Goal: Transaction & Acquisition: Book appointment/travel/reservation

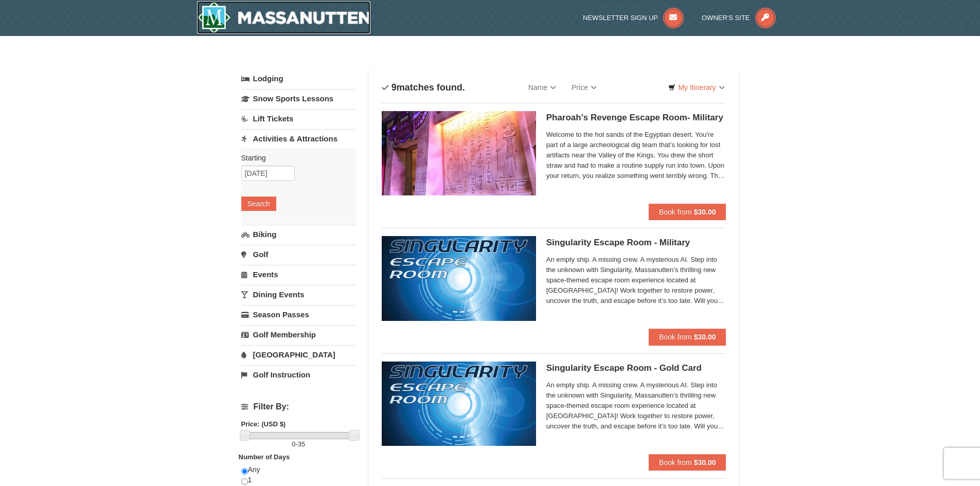
click at [272, 20] on img at bounding box center [284, 17] width 174 height 33
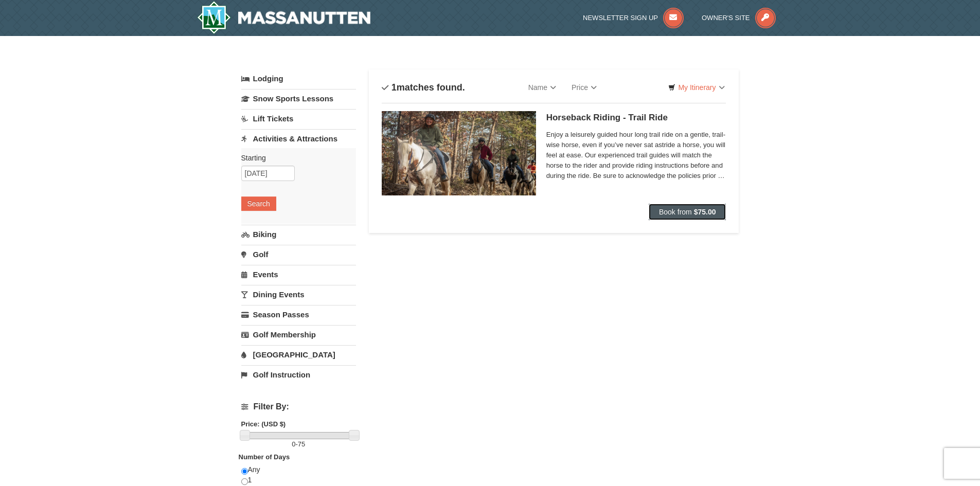
click at [689, 210] on span "Book from" at bounding box center [675, 212] width 33 height 8
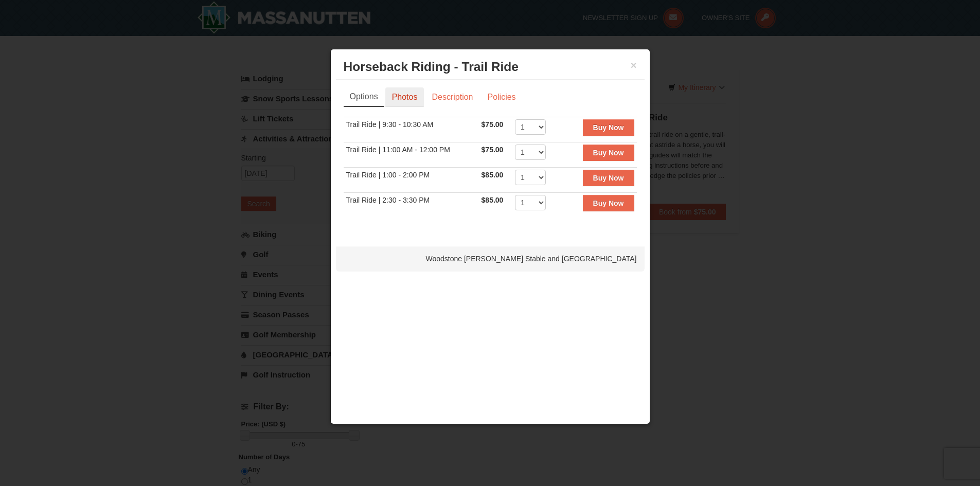
click at [410, 95] on link "Photos" at bounding box center [404, 97] width 39 height 20
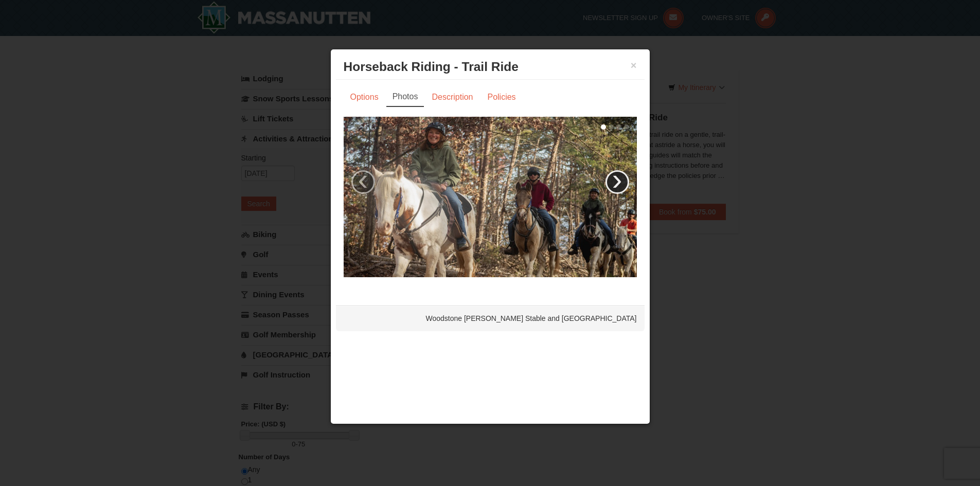
click at [614, 180] on link "›" at bounding box center [618, 182] width 24 height 24
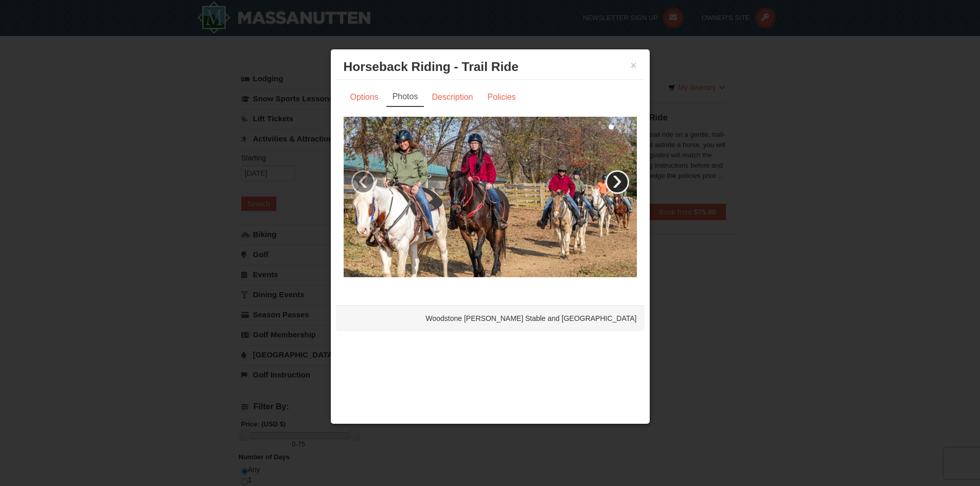
click at [614, 180] on link "›" at bounding box center [618, 182] width 24 height 24
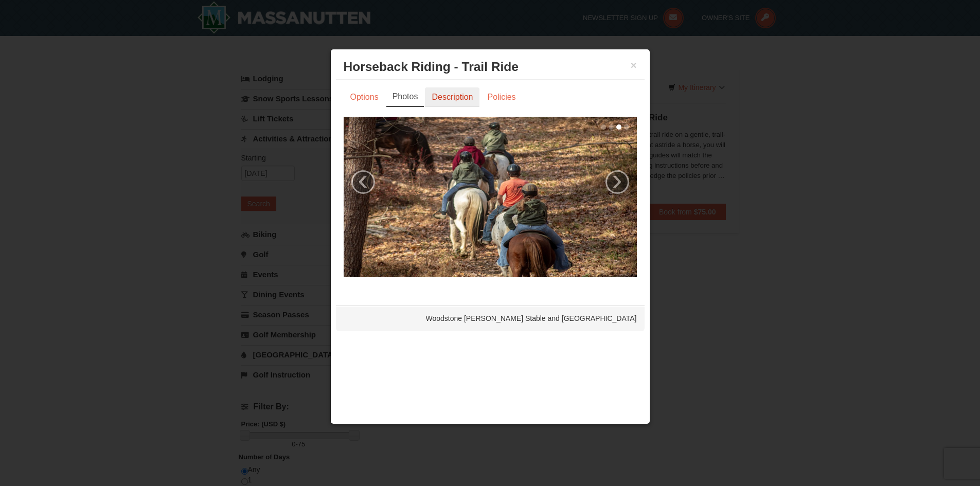
click at [441, 98] on link "Description" at bounding box center [452, 97] width 55 height 20
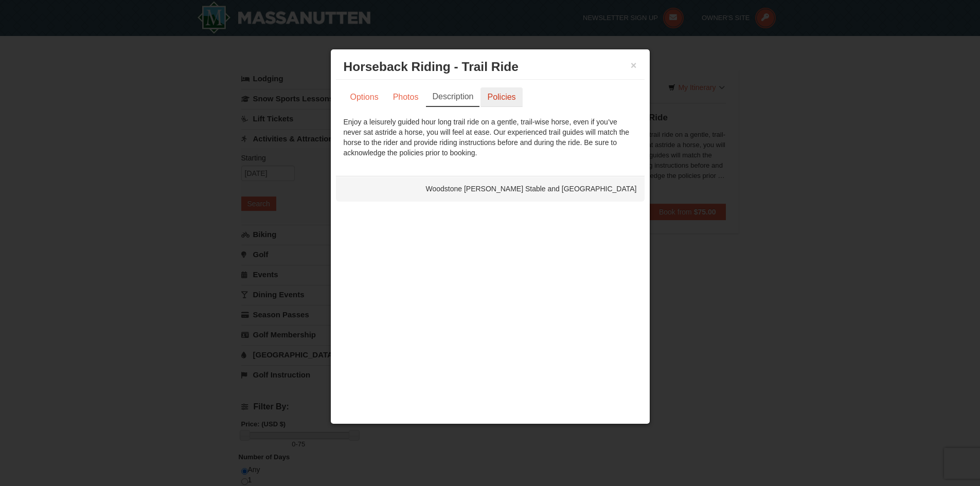
click at [499, 104] on link "Policies" at bounding box center [502, 97] width 42 height 20
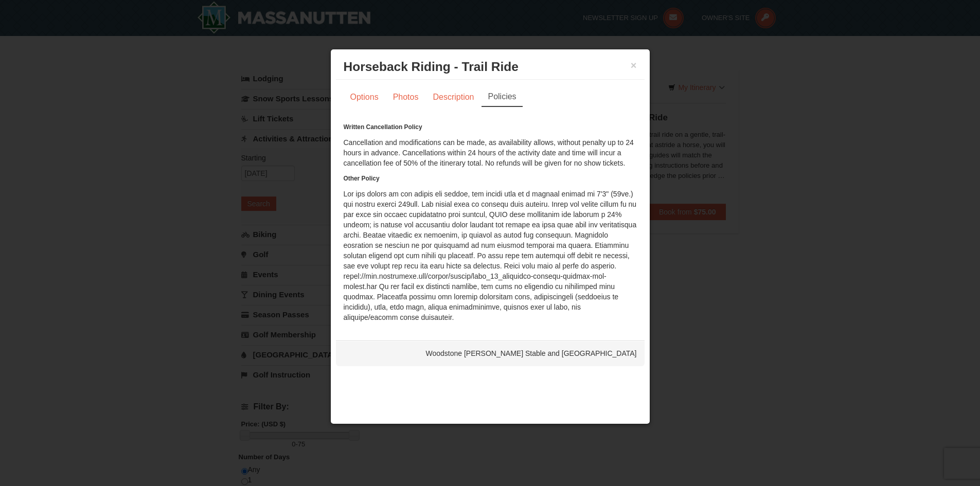
click at [638, 64] on div "× Horseback Riding - Trail Ride [GEOGRAPHIC_DATA][PERSON_NAME] Stable and Petti…" at bounding box center [490, 67] width 309 height 25
click at [633, 67] on button "×" at bounding box center [634, 65] width 6 height 10
